Goal: Transaction & Acquisition: Purchase product/service

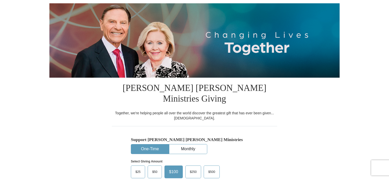
scroll to position [81, 0]
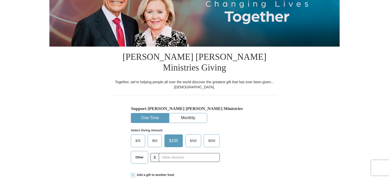
drag, startPoint x: 391, startPoint y: 26, endPoint x: 391, endPoint y: 49, distance: 23.2
click at [140, 137] on span "$25" at bounding box center [138, 141] width 10 height 8
click at [0, 0] on input "$25" at bounding box center [0, 0] width 0 height 0
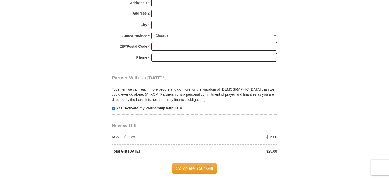
scroll to position [459, 0]
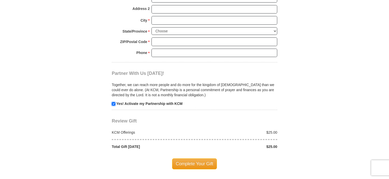
click at [113, 102] on input "checkbox" at bounding box center [114, 104] width 4 height 4
checkbox input "false"
click at [195, 158] on span "Complete Your Gift" at bounding box center [194, 163] width 45 height 11
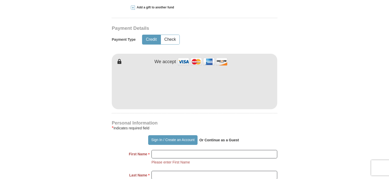
scroll to position [247, 0]
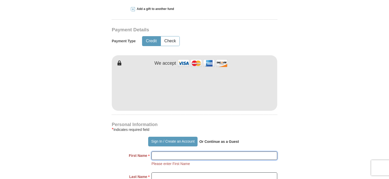
click at [231, 152] on input "First Name *" at bounding box center [215, 156] width 126 height 9
type input "[US_STATE]"
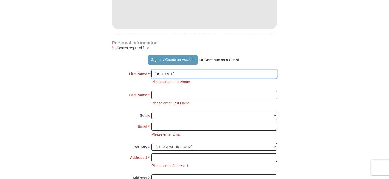
scroll to position [332, 0]
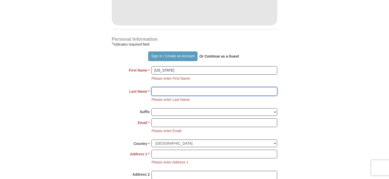
click at [226, 87] on input "Last Name *" at bounding box center [215, 91] width 126 height 9
type input "[PERSON_NAME]"
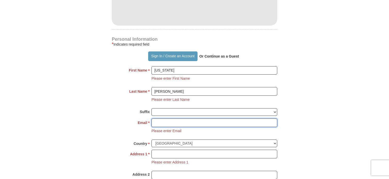
click at [203, 118] on input "Email *" at bounding box center [215, 122] width 126 height 9
type input "[EMAIL_ADDRESS][US_STATE][DOMAIN_NAME]"
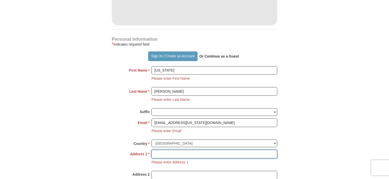
type input "[STREET_ADDRESS]"
type input "[GEOGRAPHIC_DATA]"
select select "FL"
type input "33527"
type input "8136891394"
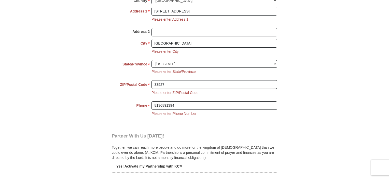
scroll to position [478, 0]
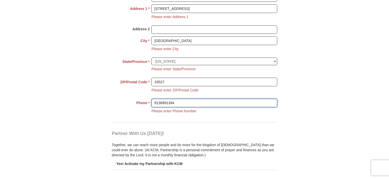
drag, startPoint x: 185, startPoint y: 91, endPoint x: 146, endPoint y: 91, distance: 39.7
click at [146, 99] on div "Phone * * 8136891394 Please enter Phone Number Please enter Phone" at bounding box center [195, 109] width 166 height 21
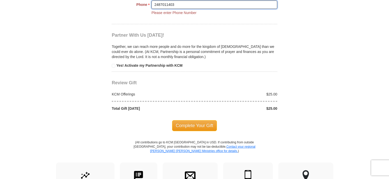
scroll to position [583, 0]
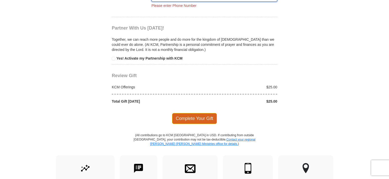
type input "2487011403"
click at [191, 113] on span "Complete Your Gift" at bounding box center [194, 118] width 45 height 11
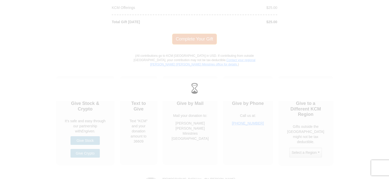
scroll to position [514, 0]
